Goal: Information Seeking & Learning: Find specific fact

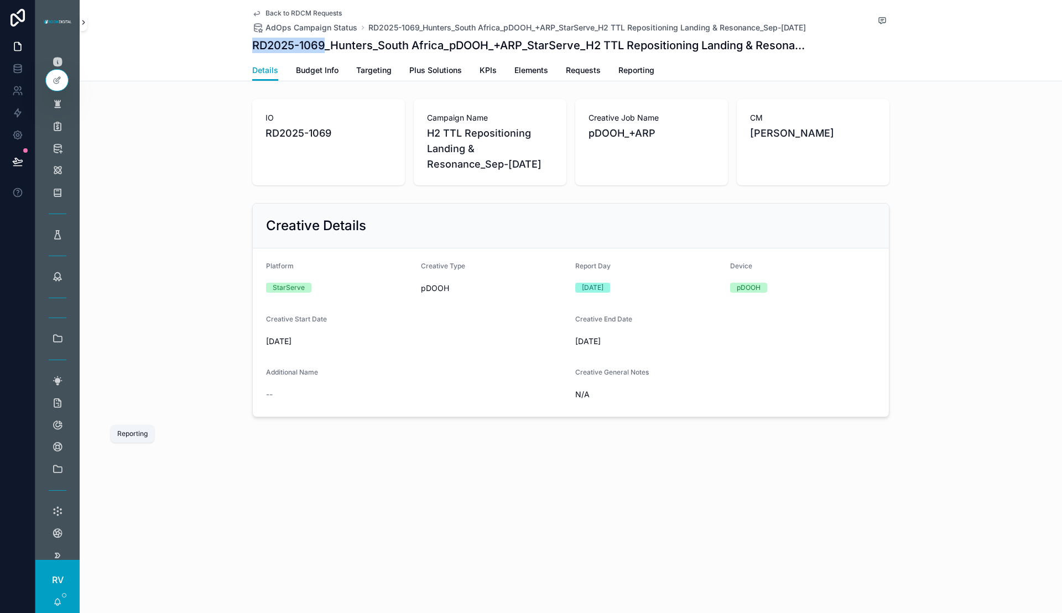
click at [81, 23] on icon "scrollable content" at bounding box center [84, 22] width 8 height 8
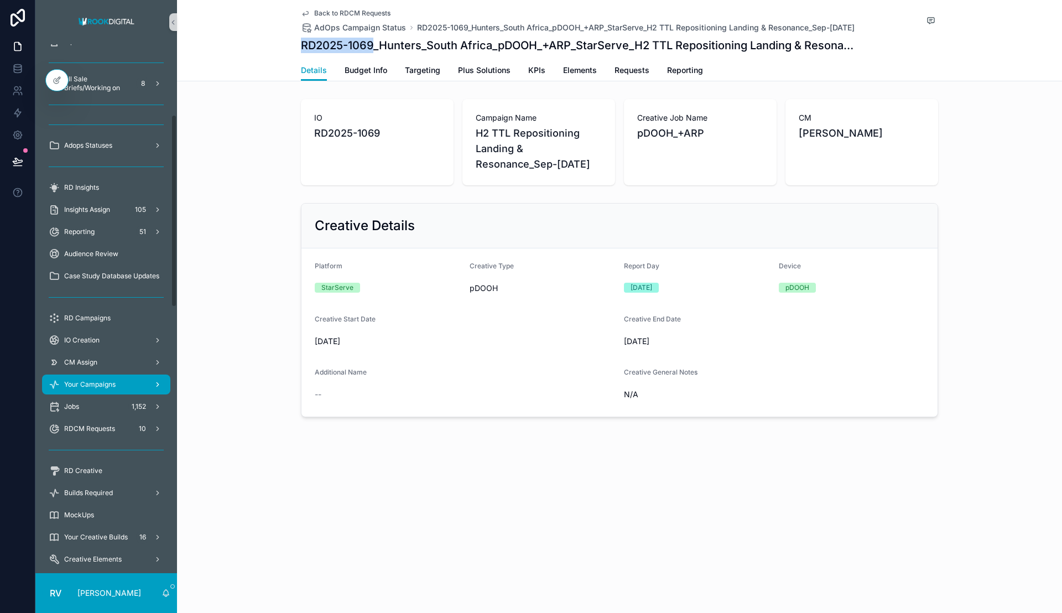
scroll to position [194, 0]
click at [94, 384] on span "Your Campaigns" at bounding box center [89, 383] width 51 height 9
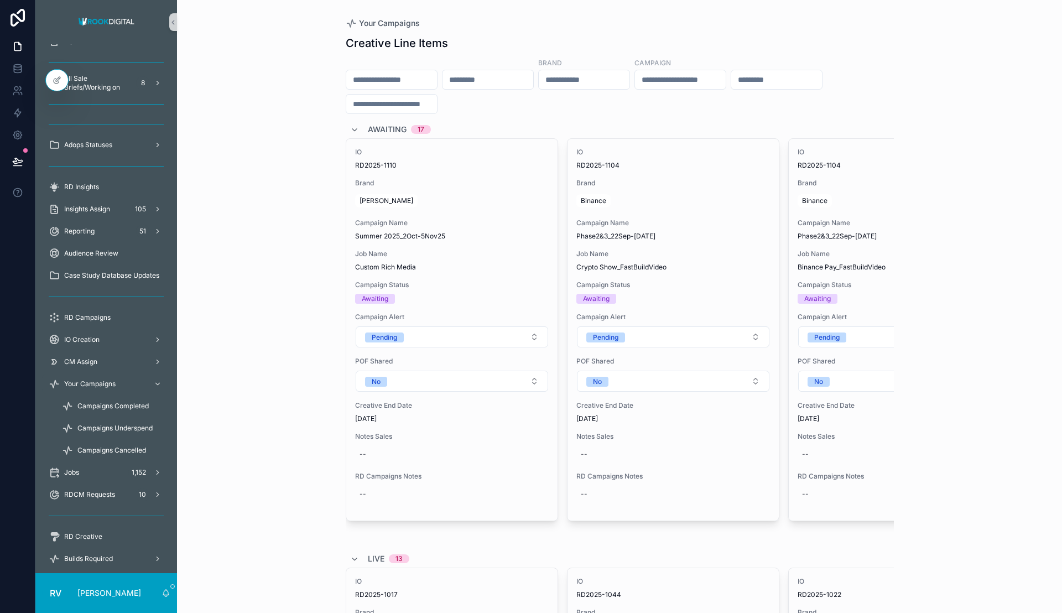
click at [511, 79] on input "scrollable content" at bounding box center [487, 79] width 91 height 15
paste input "**********"
type input "**********"
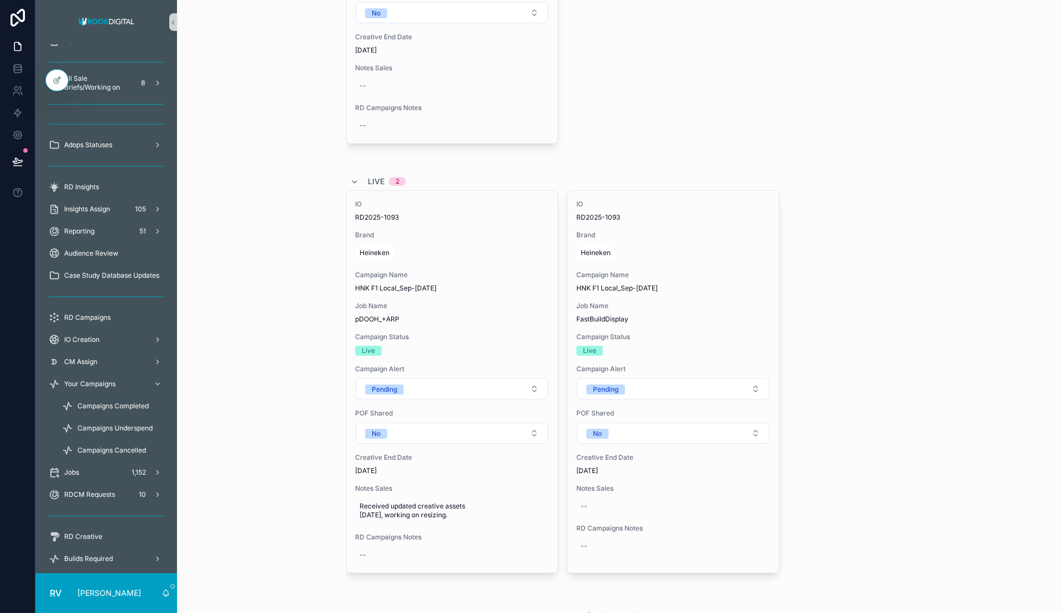
scroll to position [807, 0]
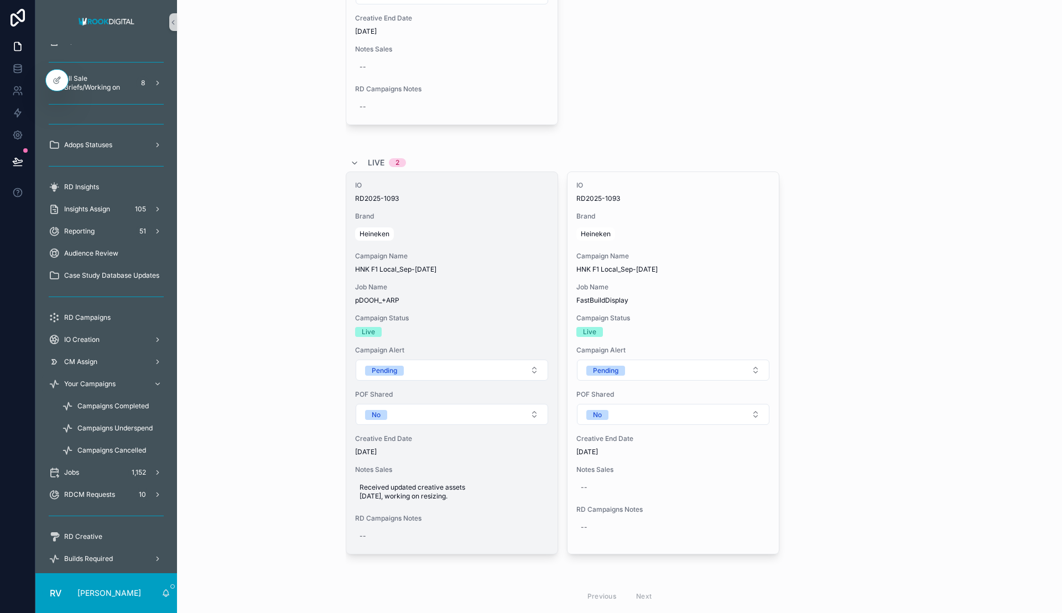
click at [478, 237] on div "Heineken" at bounding box center [452, 234] width 194 height 18
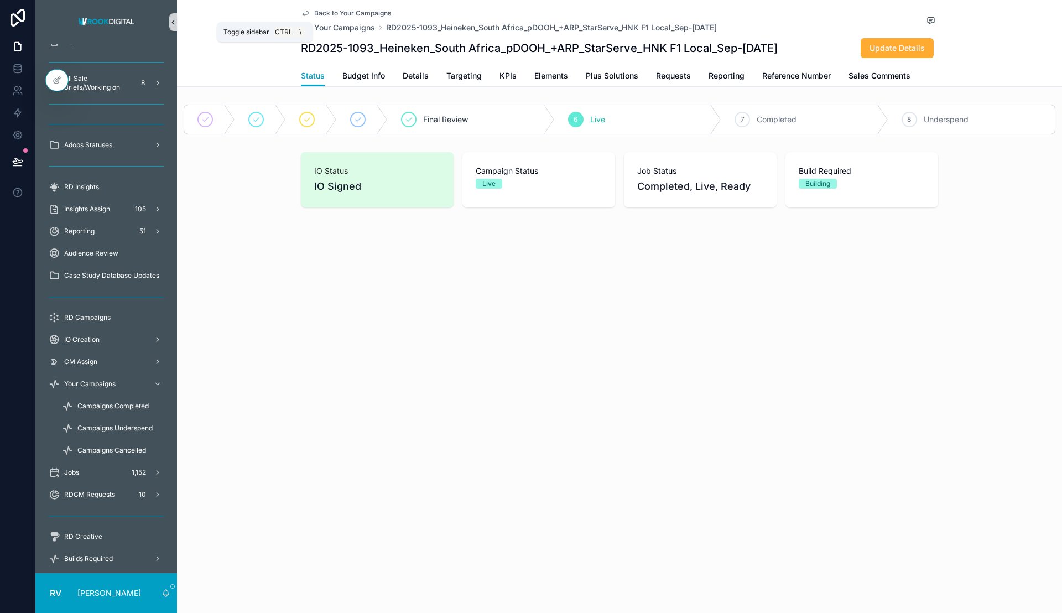
click at [174, 25] on icon "scrollable content" at bounding box center [173, 22] width 8 height 8
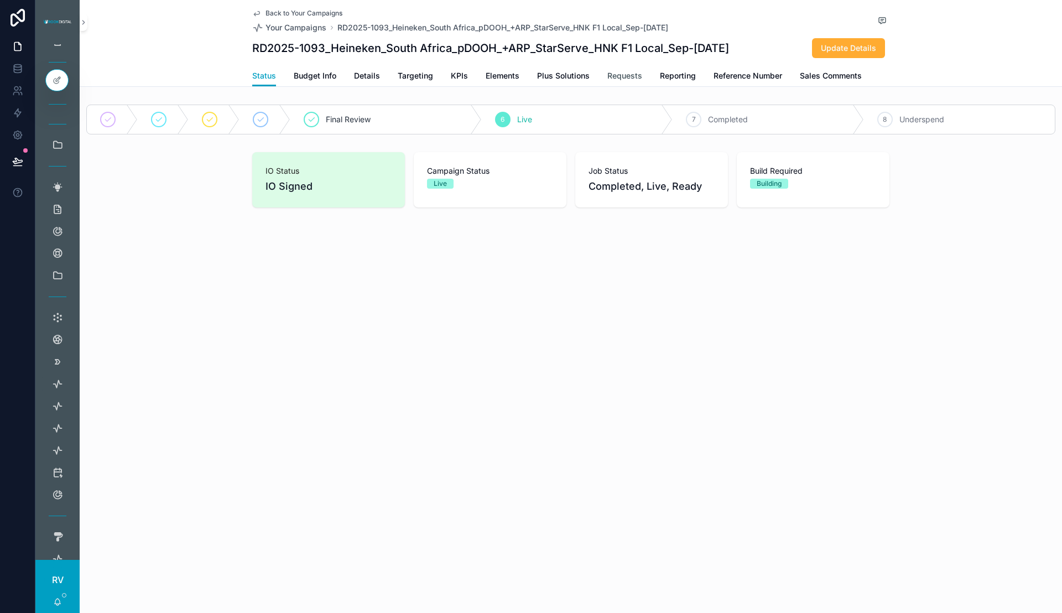
click at [620, 73] on span "Requests" at bounding box center [624, 75] width 35 height 11
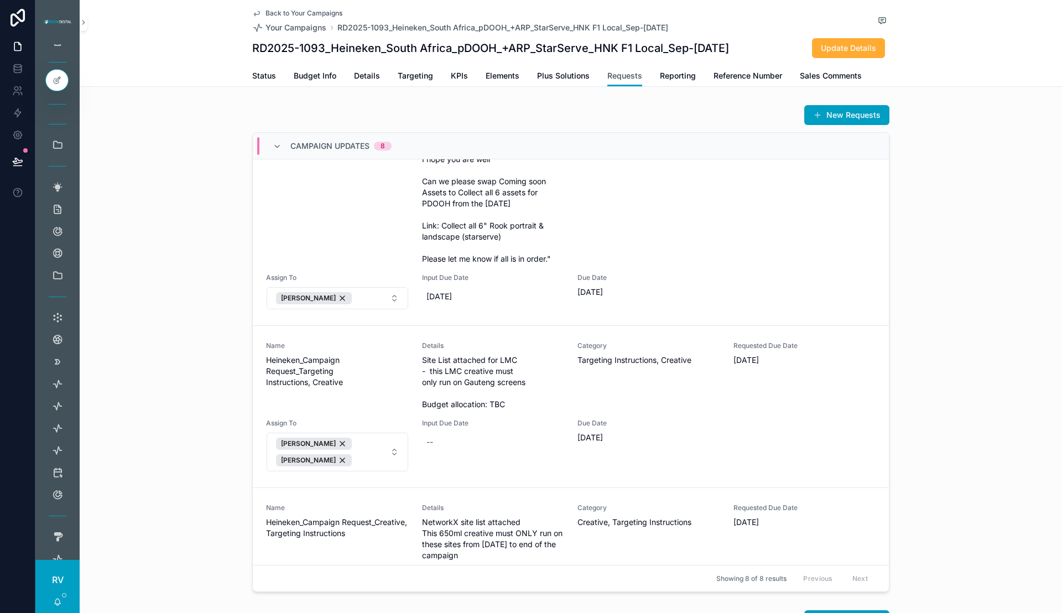
scroll to position [181, 0]
click at [495, 406] on span "Site List attached for LMC - this LMC creative must only run on Gauteng screens…" at bounding box center [493, 380] width 143 height 55
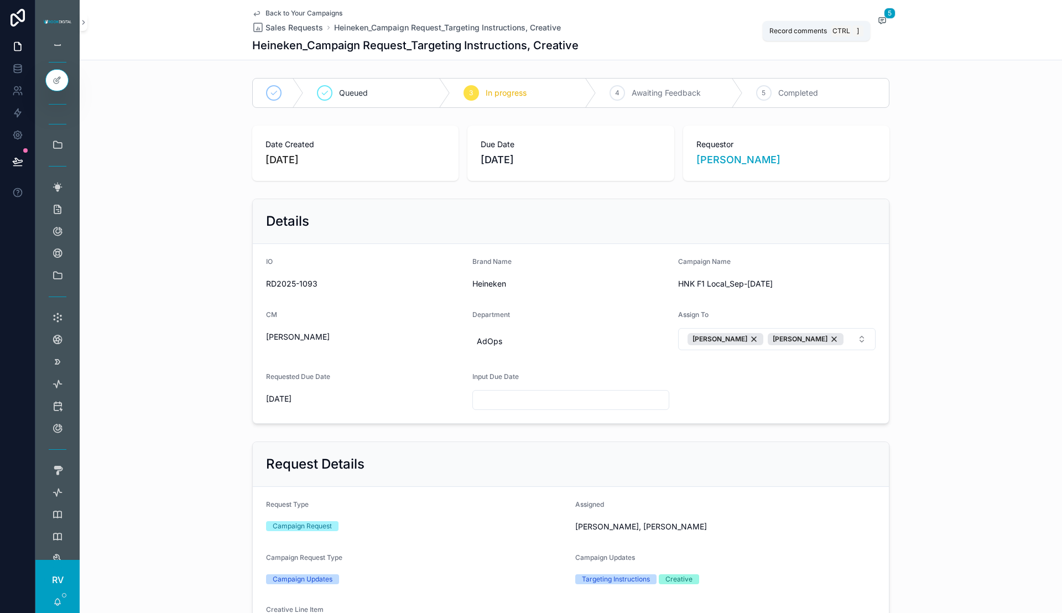
click at [876, 26] on button "5" at bounding box center [882, 21] width 14 height 14
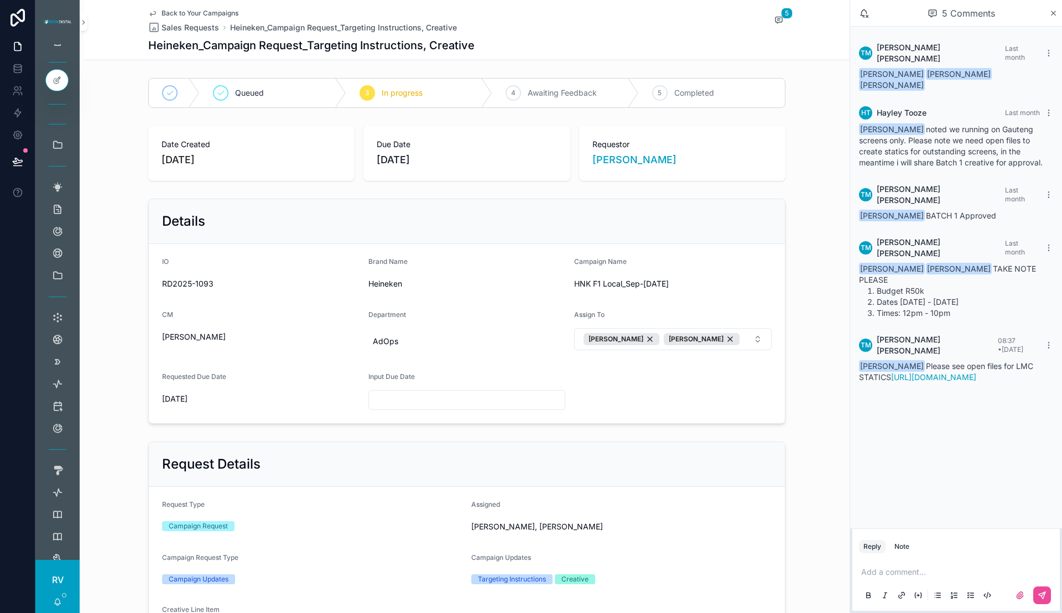
click at [185, 11] on span "Back to Your Campaigns" at bounding box center [199, 13] width 77 height 9
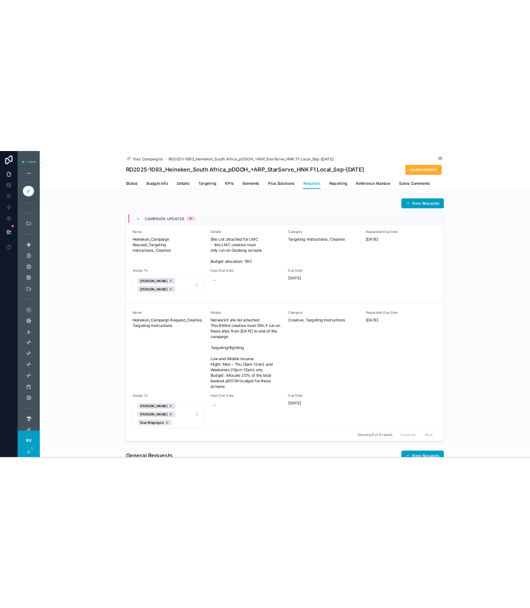
scroll to position [354, 0]
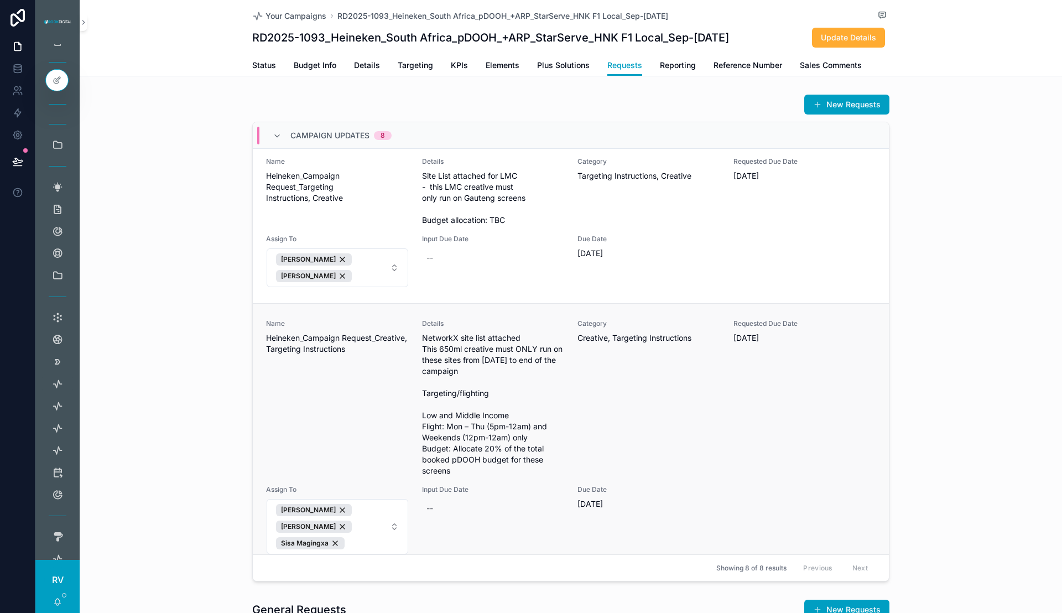
click at [556, 386] on div "Name Heineken_Campaign Request_Creative, Targeting Instructions Details Network…" at bounding box center [570, 437] width 609 height 236
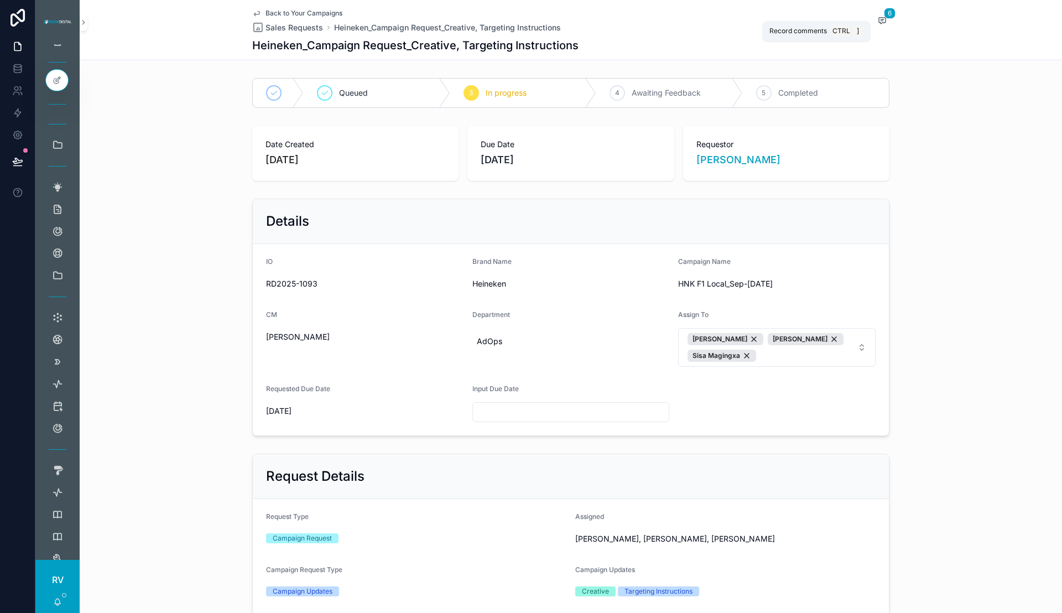
click at [875, 25] on span "scrollable content" at bounding box center [882, 20] width 14 height 12
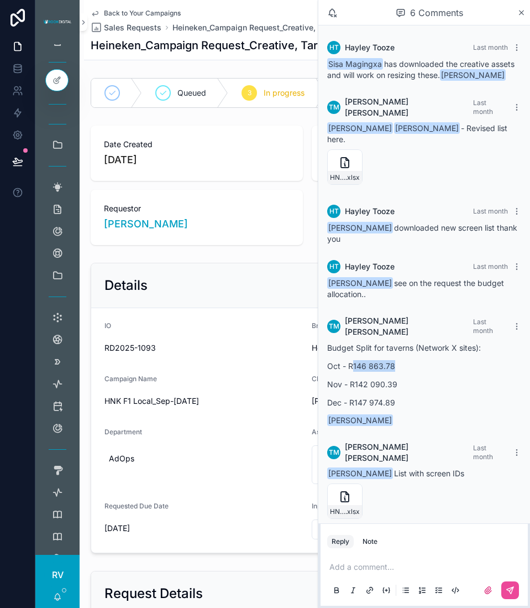
drag, startPoint x: 395, startPoint y: 338, endPoint x: 354, endPoint y: 335, distance: 41.1
click at [354, 360] on p "Oct - R146 863.78" at bounding box center [424, 366] width 194 height 12
copy p "146 863.78"
click at [386, 378] on p "Nov - R142 090.39" at bounding box center [424, 384] width 194 height 12
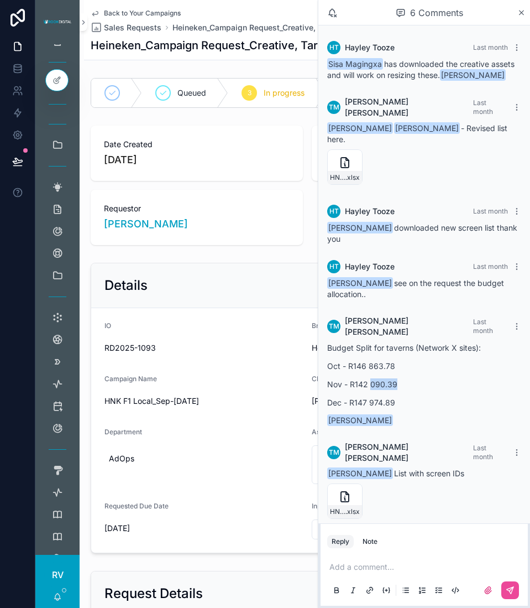
click at [386, 378] on p "Nov - R142 090.39" at bounding box center [424, 384] width 194 height 12
drag, startPoint x: 355, startPoint y: 354, endPoint x: 400, endPoint y: 358, distance: 45.5
click at [400, 378] on p "Nov - R142 090.39" at bounding box center [424, 384] width 194 height 12
copy p "142 090.39"
drag, startPoint x: 356, startPoint y: 373, endPoint x: 395, endPoint y: 372, distance: 39.3
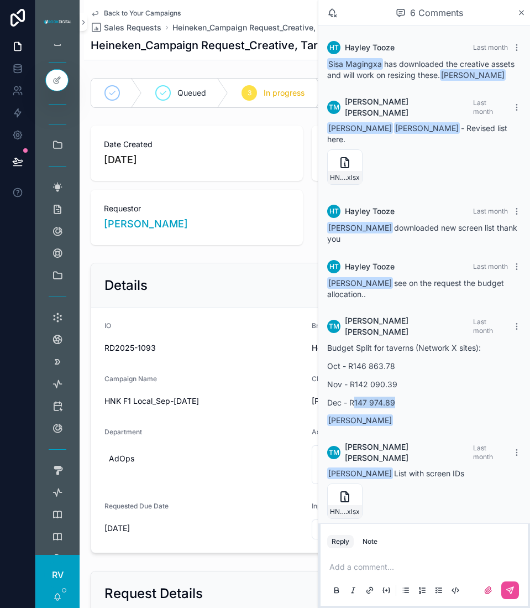
click at [395, 396] on p "Dec - R147 974.89" at bounding box center [424, 402] width 194 height 12
copy p "147 974.89"
click at [521, 9] on icon "scrollable content" at bounding box center [522, 12] width 8 height 9
